Goal: Complete application form

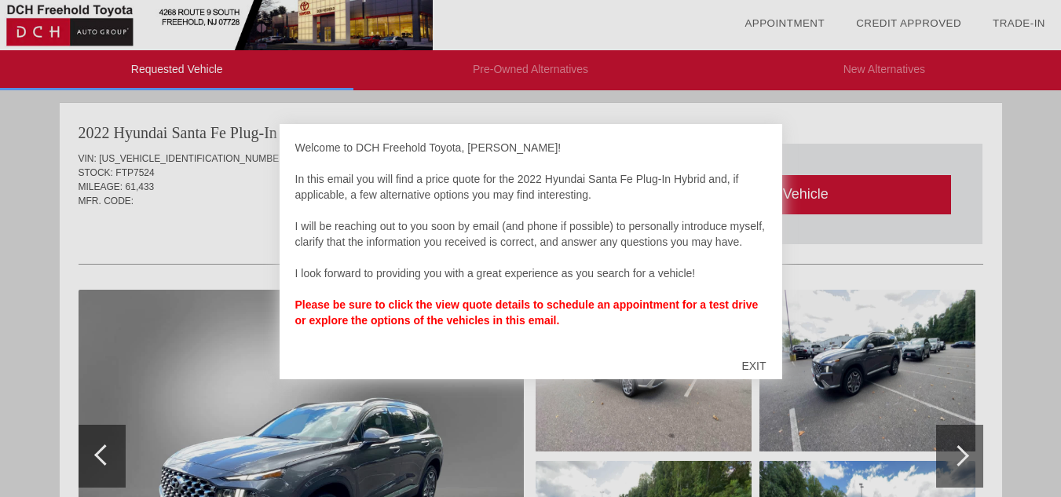
click at [752, 368] on div "EXIT" at bounding box center [754, 365] width 56 height 47
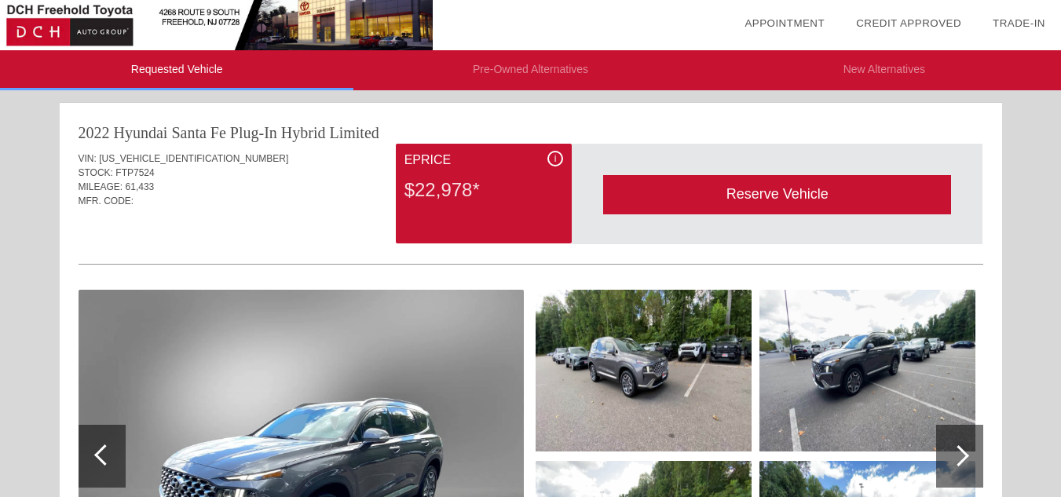
scroll to position [149, 0]
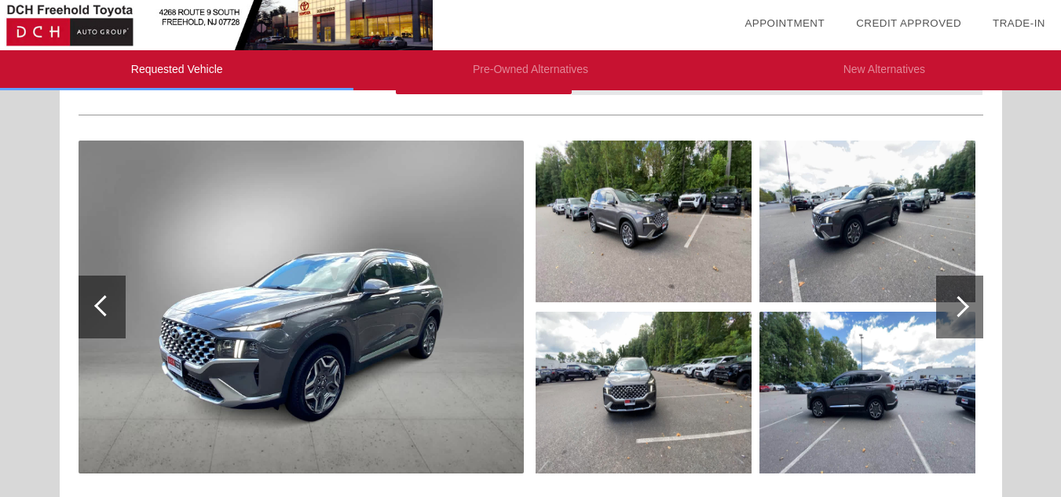
click at [814, 371] on img at bounding box center [867, 393] width 216 height 162
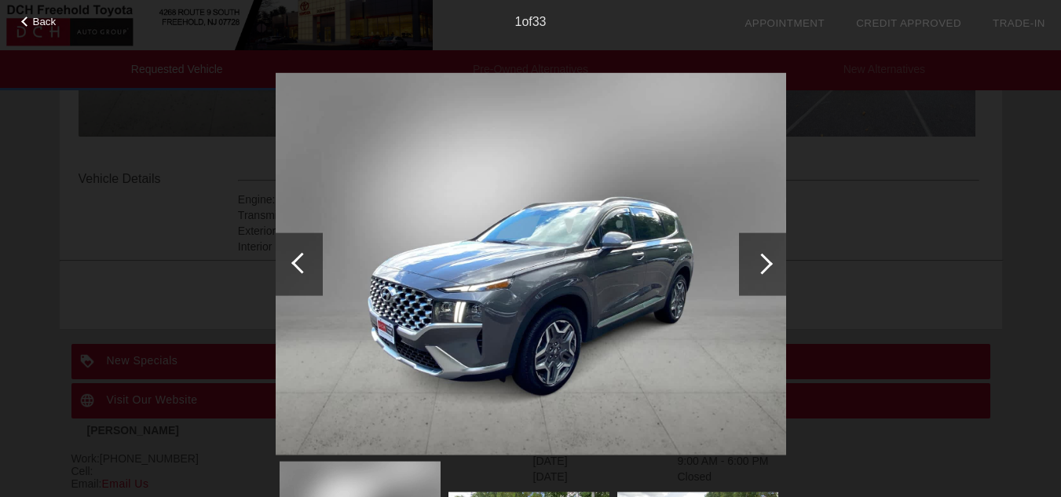
scroll to position [487, 0]
click at [768, 259] on div at bounding box center [762, 263] width 21 height 21
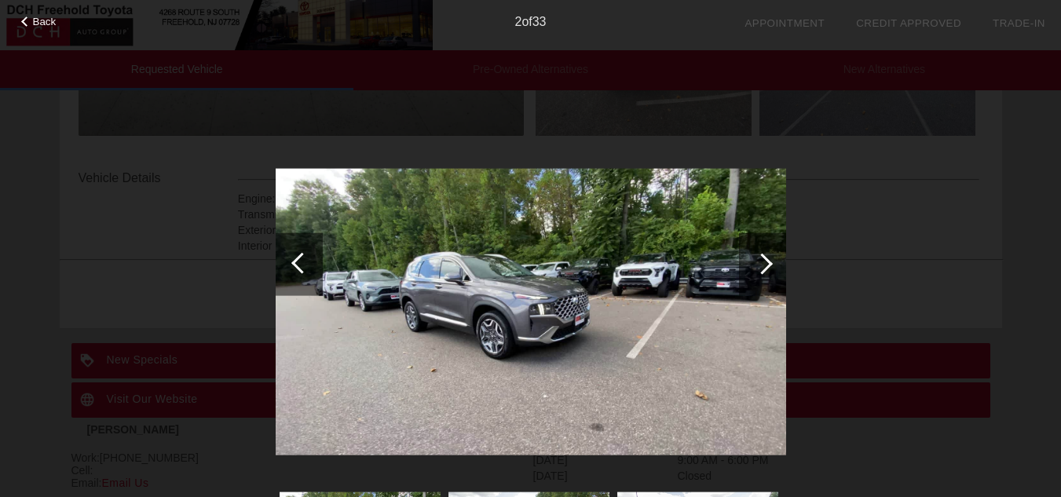
click at [768, 259] on div at bounding box center [762, 263] width 21 height 21
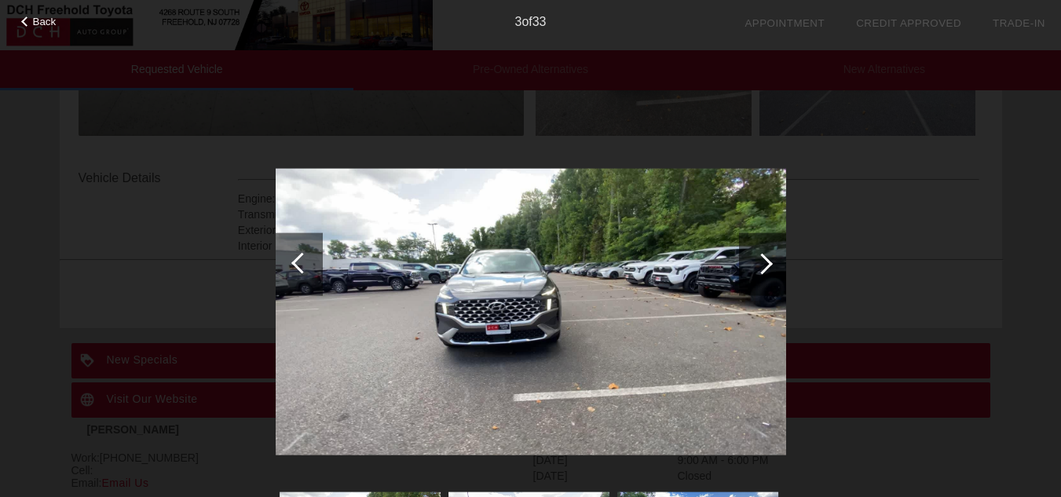
click at [768, 259] on div at bounding box center [762, 263] width 21 height 21
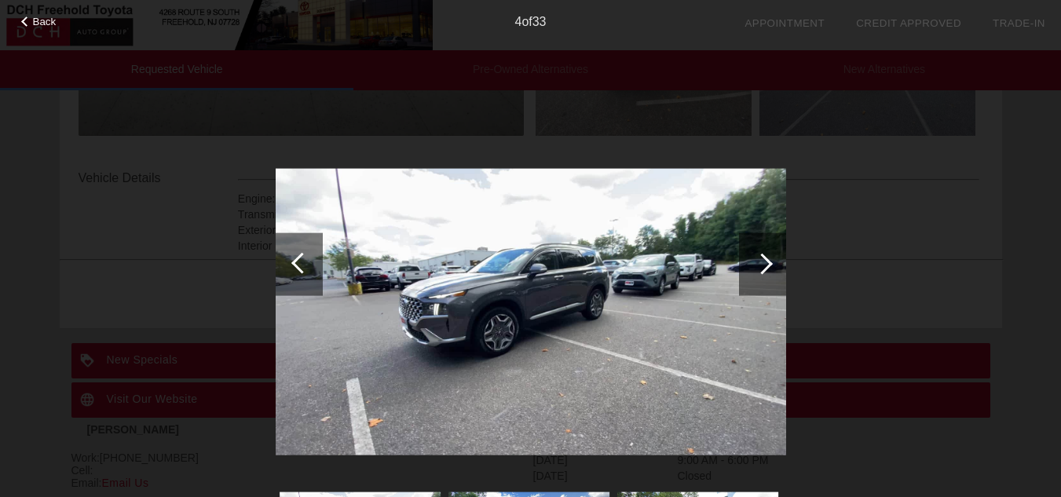
click at [768, 259] on div at bounding box center [762, 263] width 21 height 21
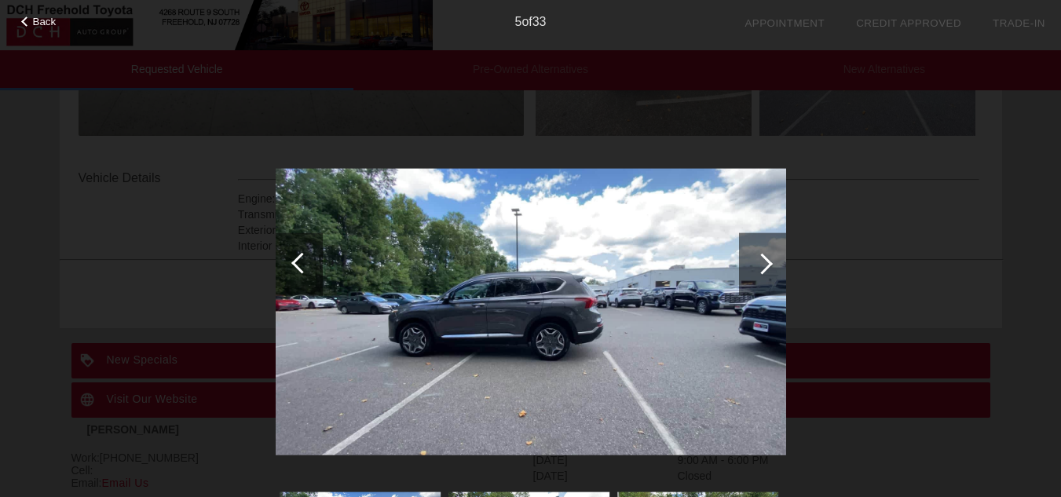
click at [768, 259] on div at bounding box center [762, 263] width 21 height 21
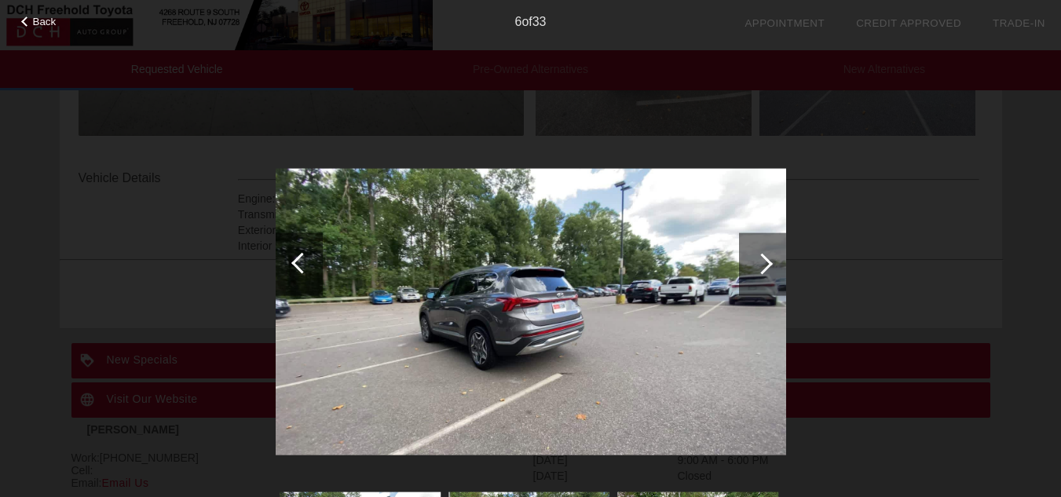
click at [768, 259] on div at bounding box center [762, 263] width 21 height 21
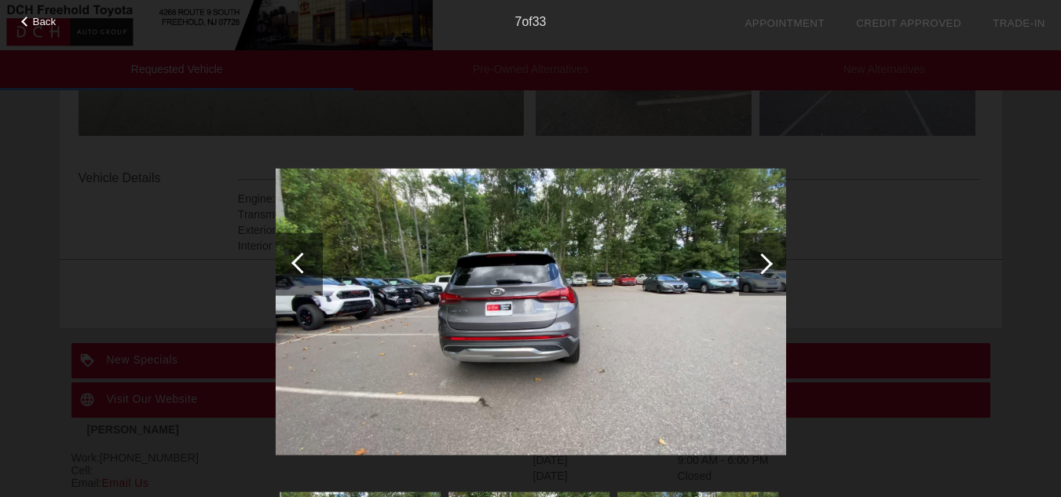
click at [768, 259] on div at bounding box center [762, 263] width 21 height 21
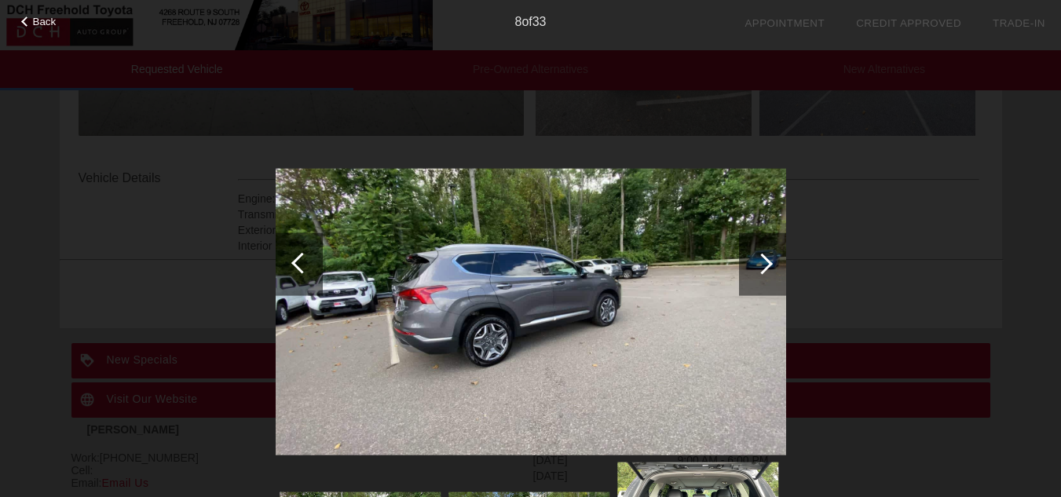
click at [768, 259] on div at bounding box center [762, 263] width 21 height 21
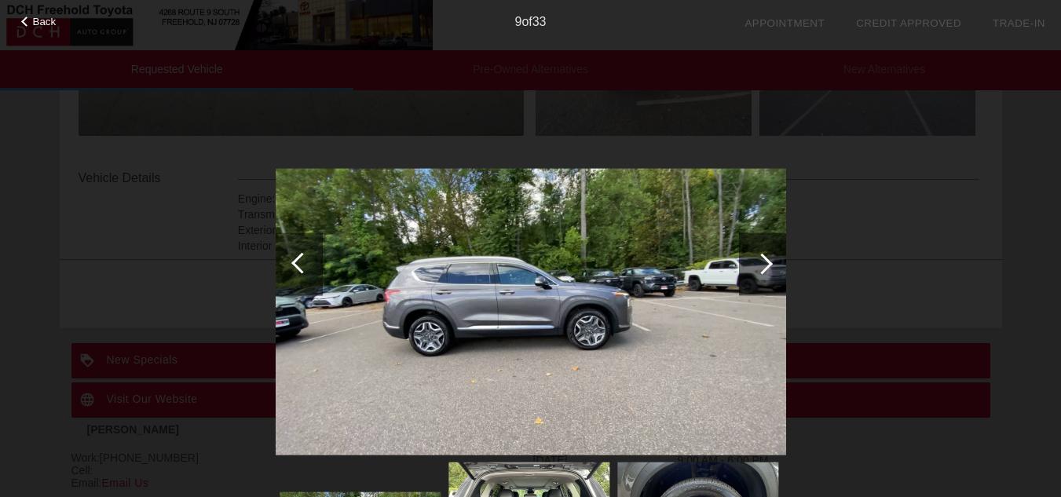
click at [768, 259] on div at bounding box center [762, 263] width 21 height 21
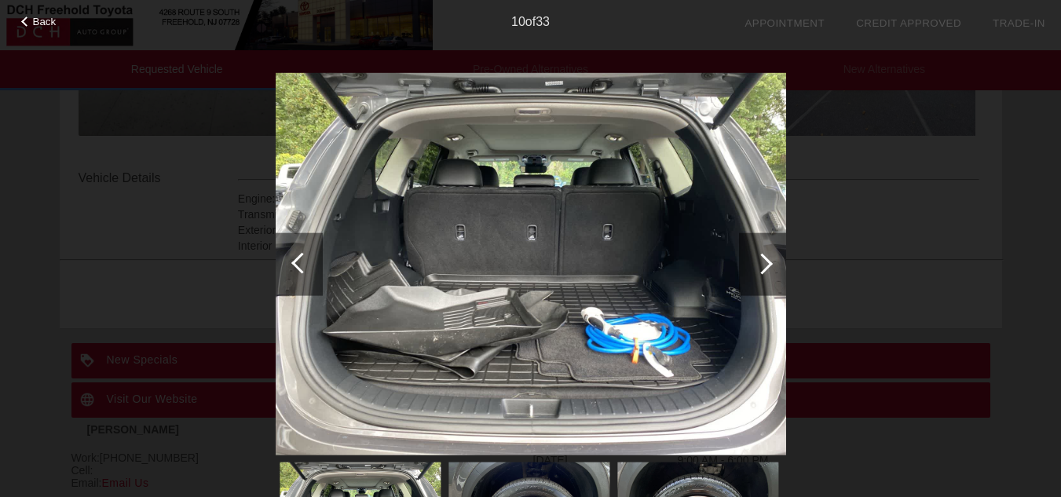
click at [768, 259] on div at bounding box center [762, 263] width 21 height 21
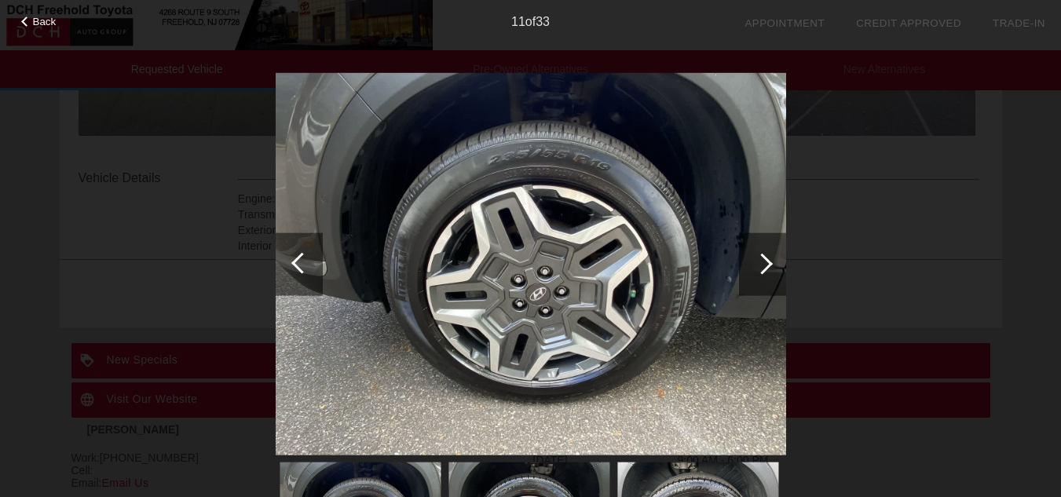
click at [768, 259] on div at bounding box center [762, 263] width 21 height 21
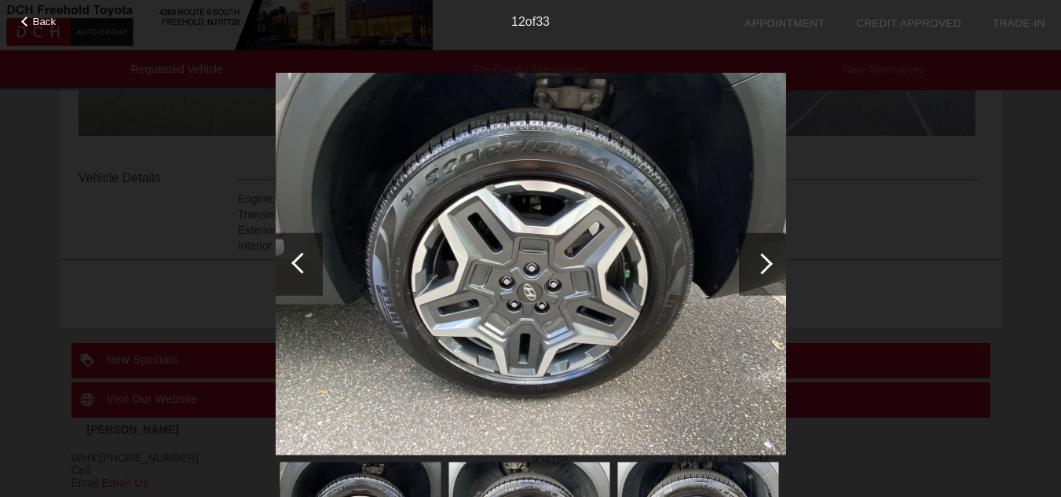
click at [768, 259] on div at bounding box center [762, 263] width 21 height 21
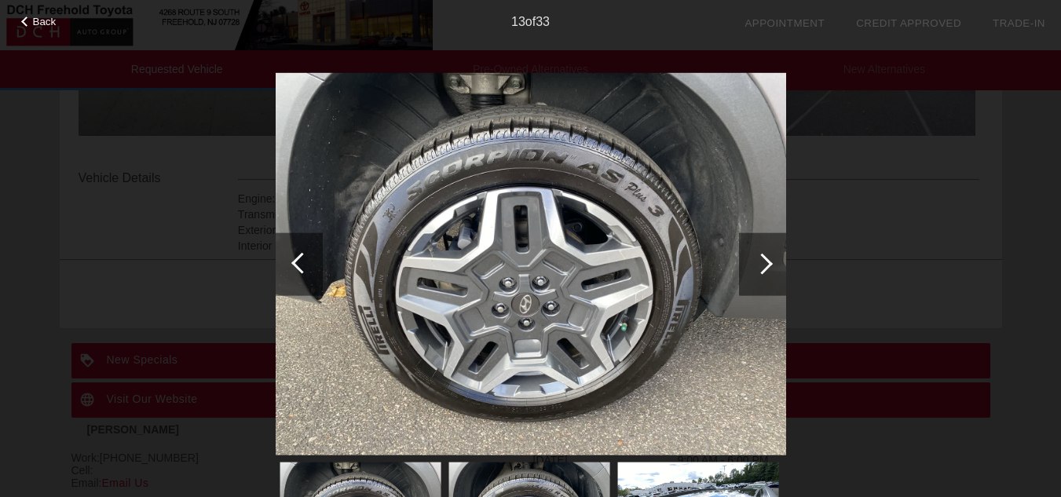
click at [768, 259] on div at bounding box center [762, 263] width 21 height 21
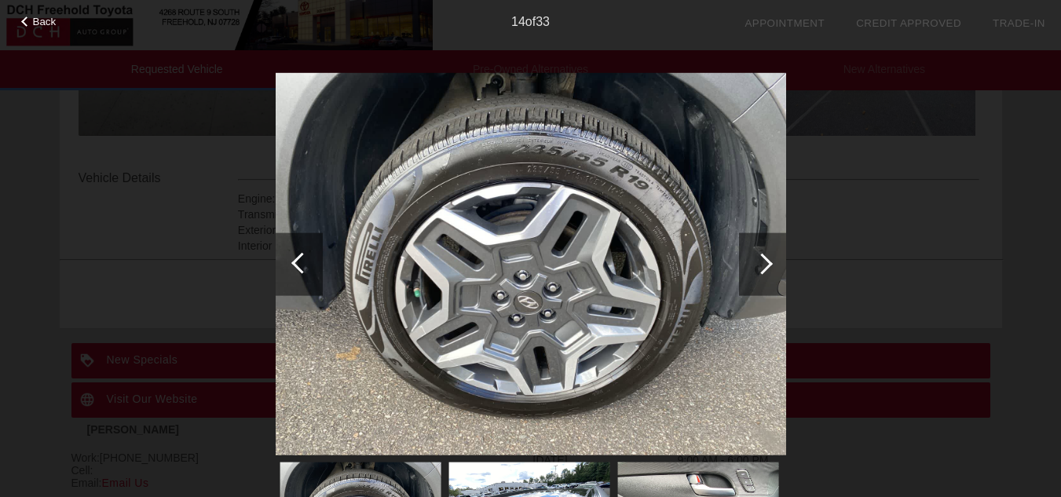
click at [768, 259] on div at bounding box center [762, 263] width 21 height 21
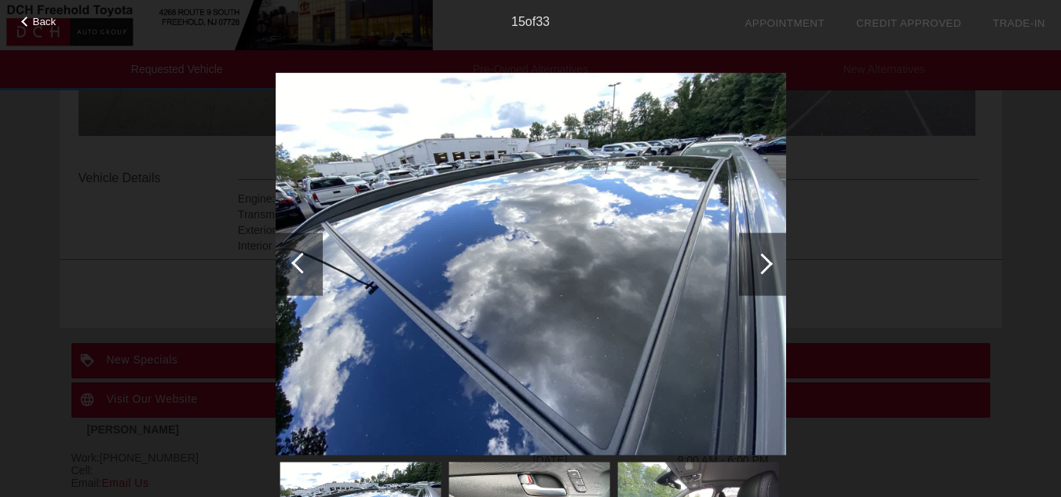
click at [768, 259] on div at bounding box center [762, 263] width 21 height 21
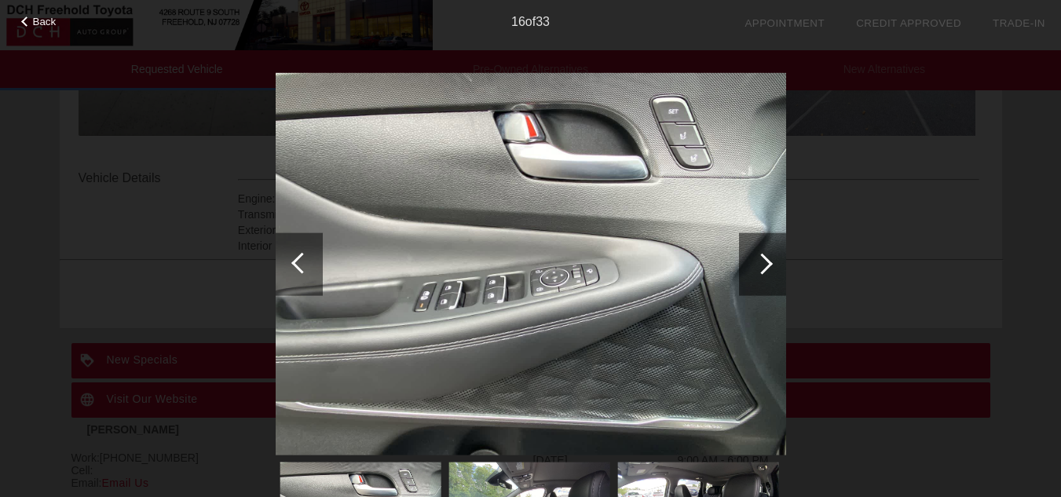
click at [877, 212] on div "Back 16 of 33" at bounding box center [530, 248] width 1061 height 497
click at [825, 203] on div "Back 16 of 33" at bounding box center [530, 248] width 1061 height 497
click at [964, 53] on div "Back 16 of 33" at bounding box center [530, 248] width 1061 height 497
click at [1038, 62] on div "Back 16 of 33" at bounding box center [530, 248] width 1061 height 497
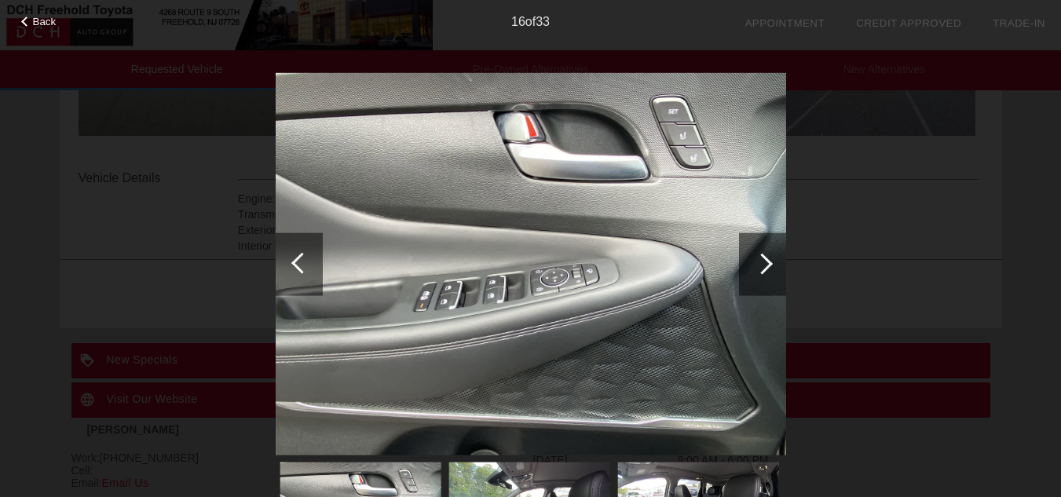
click at [41, 24] on span "Back" at bounding box center [45, 22] width 24 height 12
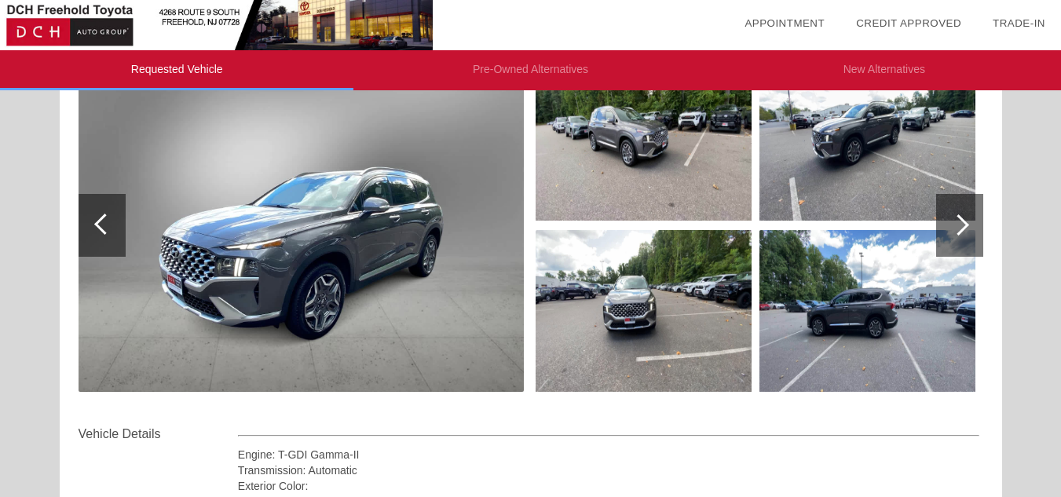
scroll to position [0, 0]
